Goal: Task Accomplishment & Management: Use online tool/utility

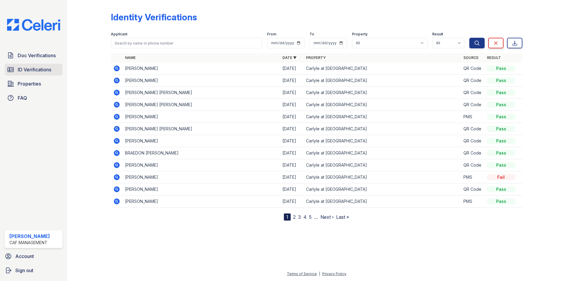
click at [32, 70] on span "ID Verifications" at bounding box center [35, 69] width 34 height 7
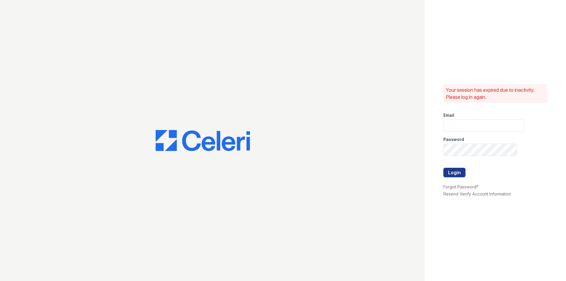
type input "[EMAIL_ADDRESS][DOMAIN_NAME]"
click at [455, 170] on button "Login" at bounding box center [454, 172] width 22 height 9
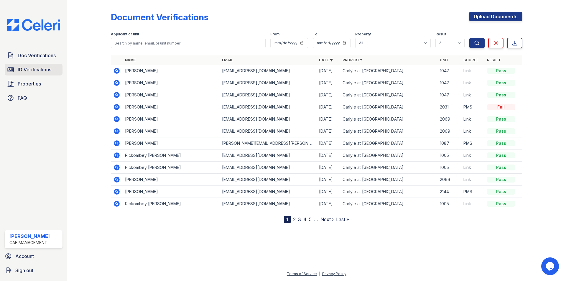
click at [32, 70] on span "ID Verifications" at bounding box center [35, 69] width 34 height 7
